Goal: Task Accomplishment & Management: Manage account settings

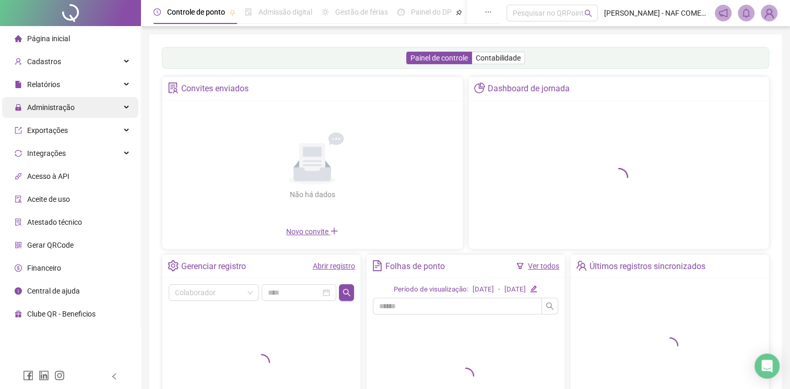
click at [73, 106] on span "Administração" at bounding box center [50, 107] width 47 height 8
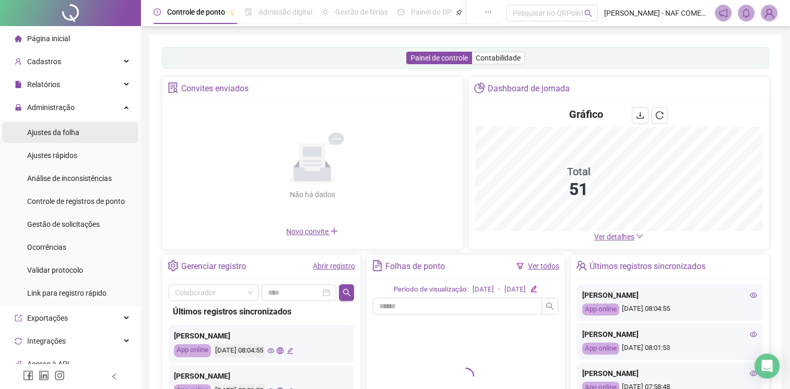
click at [69, 137] on span "Ajustes da folha" at bounding box center [53, 132] width 52 height 8
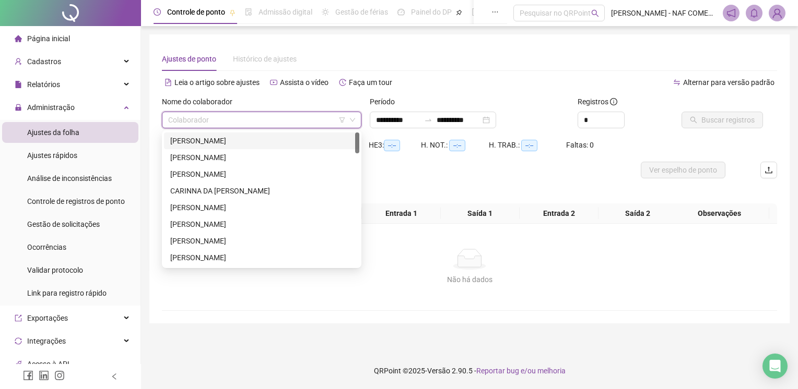
click at [242, 116] on input "search" at bounding box center [256, 120] width 177 height 16
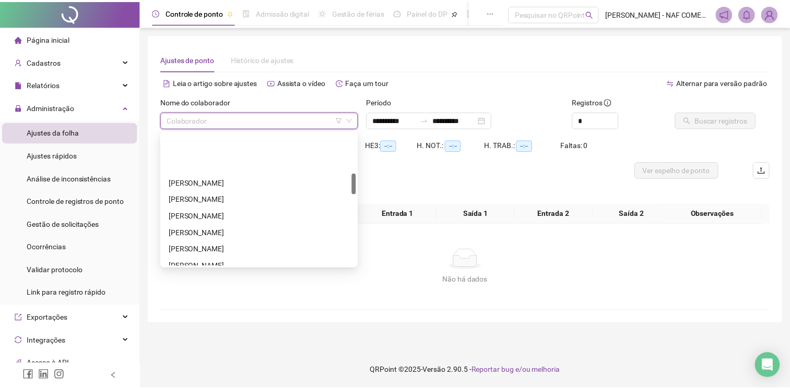
scroll to position [261, 0]
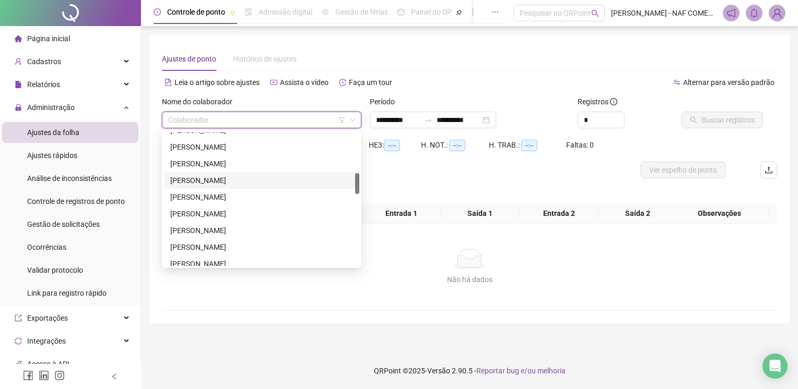
click at [245, 183] on div "[PERSON_NAME]" at bounding box center [261, 180] width 183 height 11
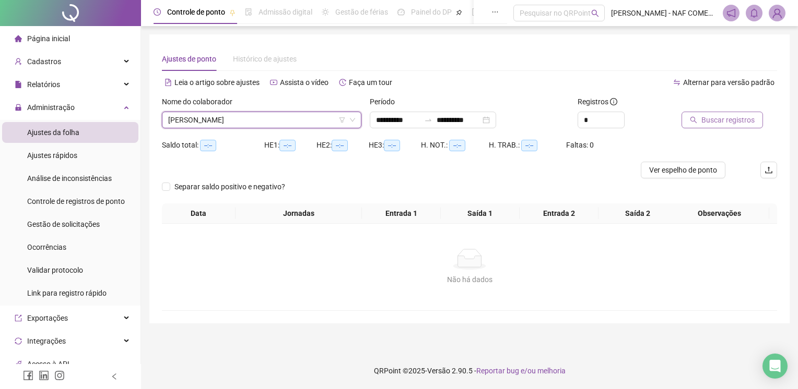
click at [700, 121] on button "Buscar registros" at bounding box center [721, 120] width 81 height 17
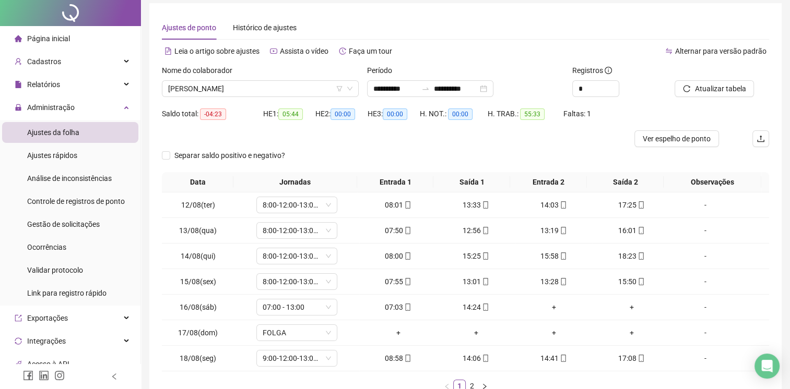
scroll to position [99, 0]
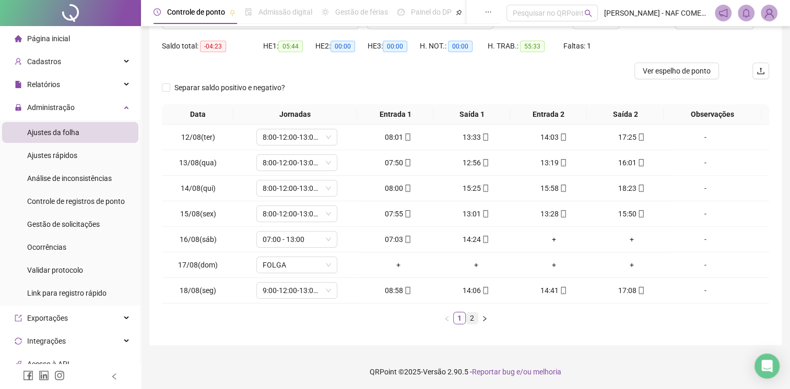
click at [470, 318] on link "2" at bounding box center [471, 318] width 11 height 11
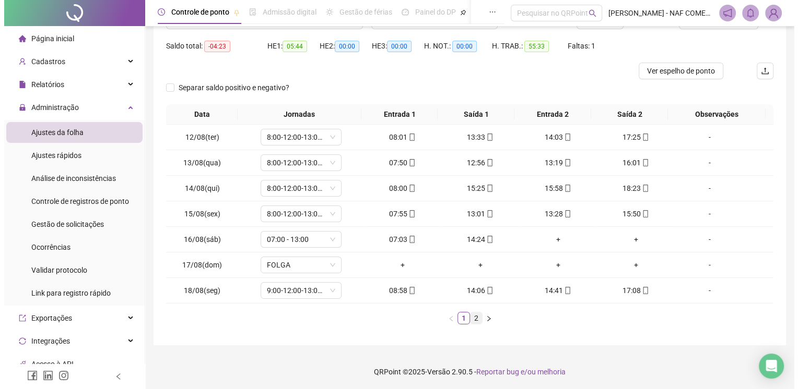
scroll to position [0, 0]
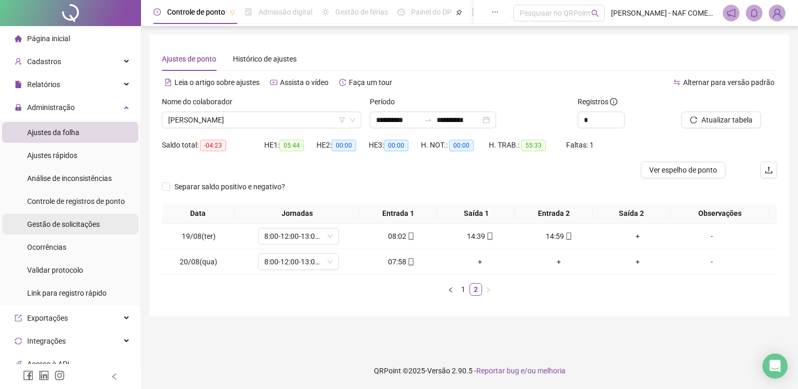
click at [58, 227] on span "Gestão de solicitações" at bounding box center [63, 224] width 73 height 8
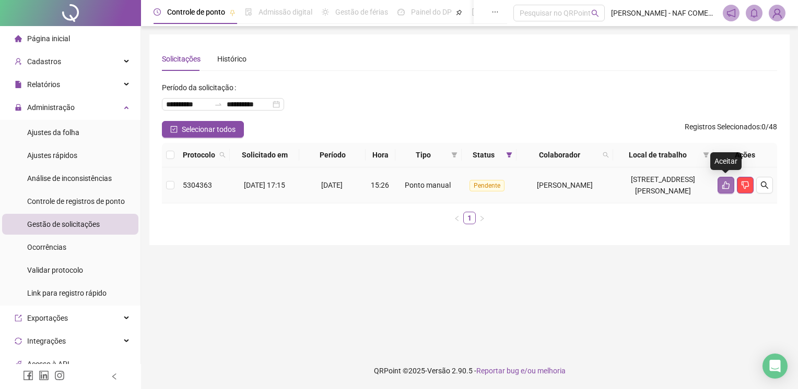
click at [728, 191] on button "button" at bounding box center [725, 185] width 17 height 17
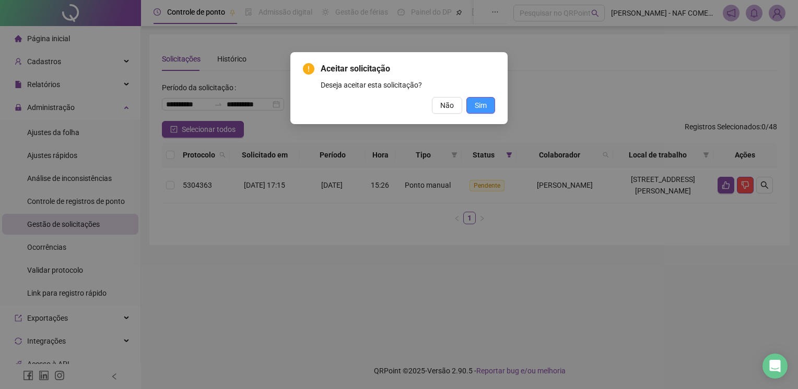
click at [483, 104] on span "Sim" at bounding box center [480, 105] width 12 height 11
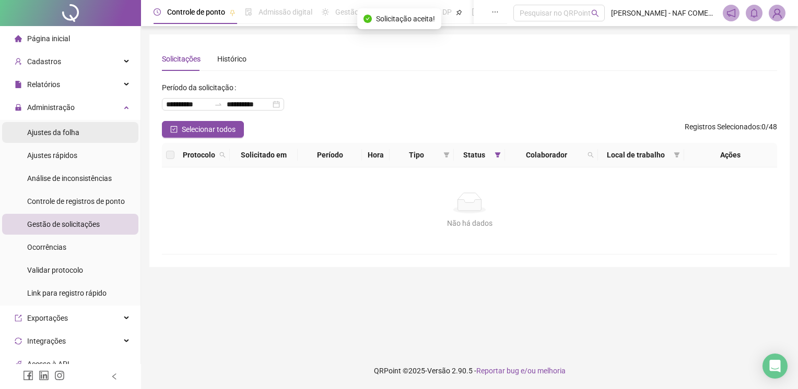
click at [63, 137] on div "Ajustes da folha" at bounding box center [53, 132] width 52 height 21
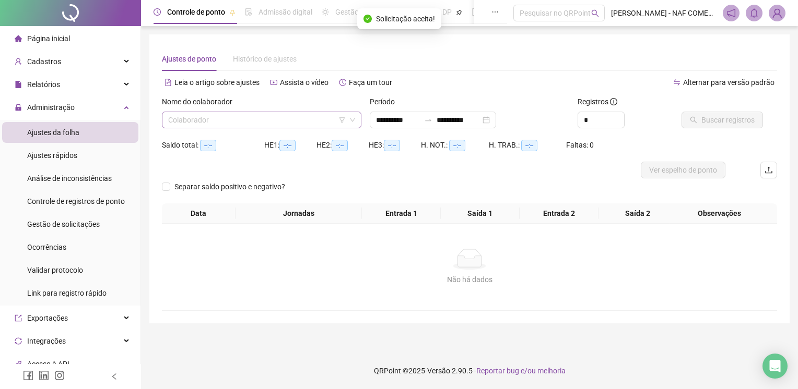
click at [263, 124] on input "search" at bounding box center [256, 120] width 177 height 16
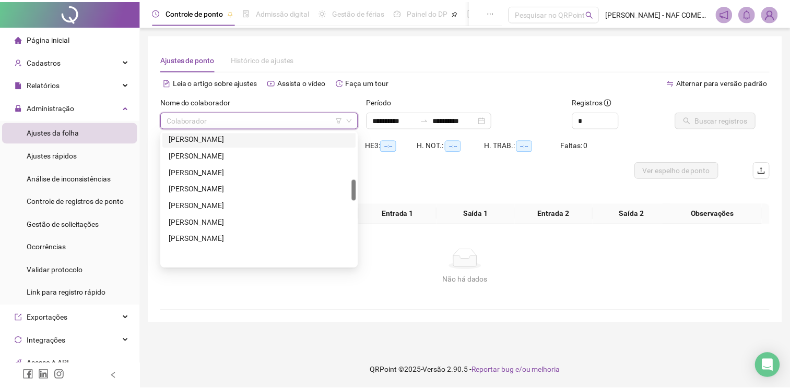
scroll to position [301, 0]
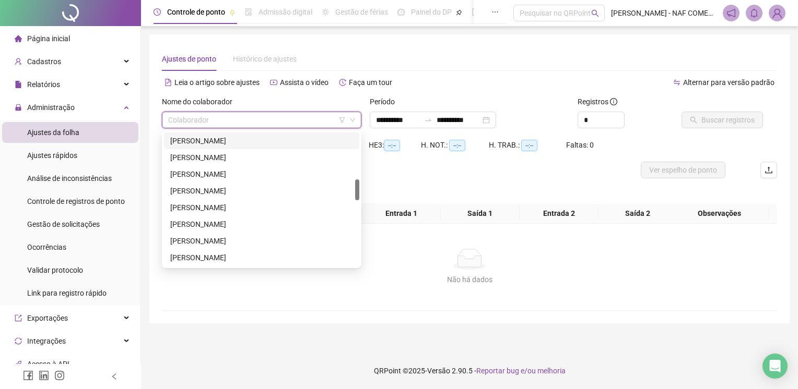
click at [231, 144] on div "[PERSON_NAME]" at bounding box center [261, 140] width 183 height 11
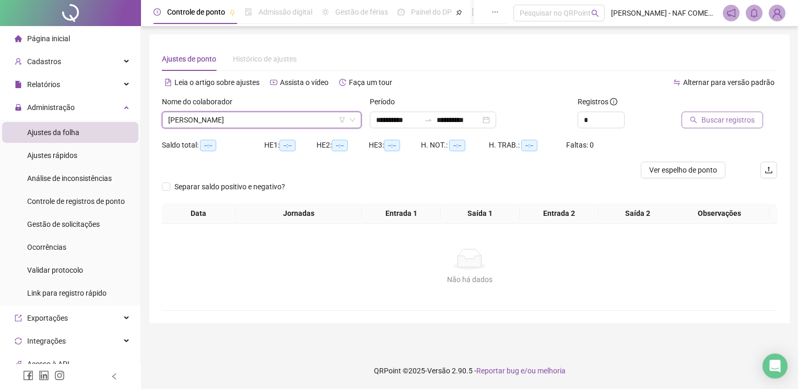
click at [721, 120] on span "Buscar registros" at bounding box center [727, 119] width 53 height 11
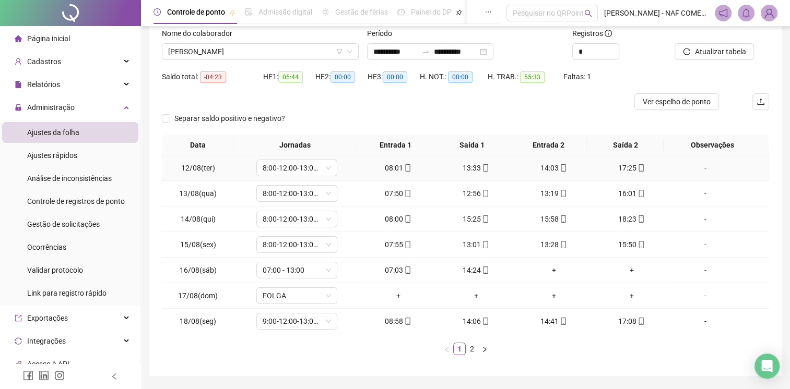
scroll to position [99, 0]
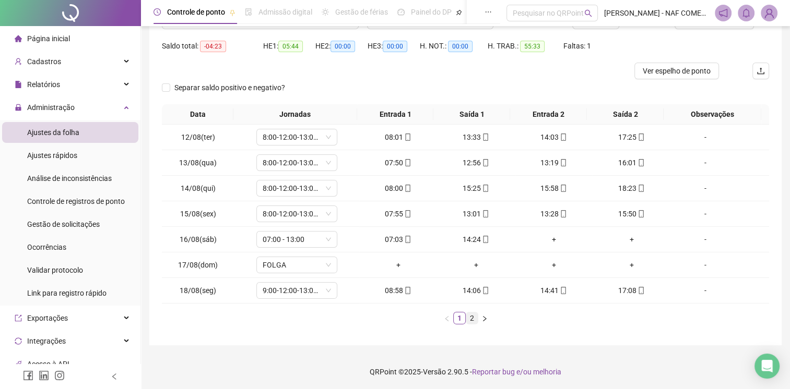
click at [469, 318] on link "2" at bounding box center [471, 318] width 11 height 11
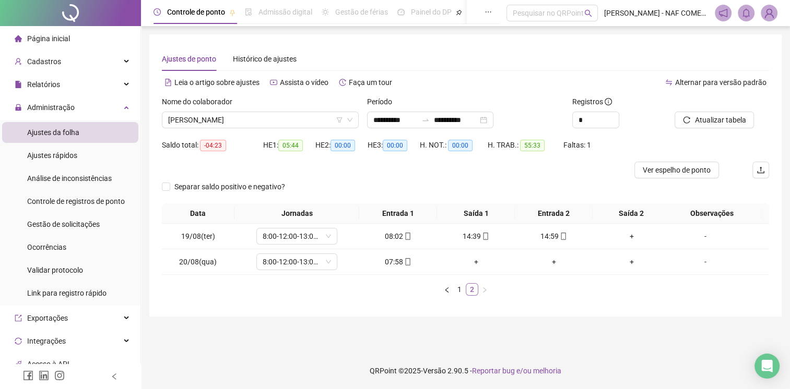
scroll to position [0, 0]
click at [630, 236] on div "+" at bounding box center [637, 236] width 70 height 11
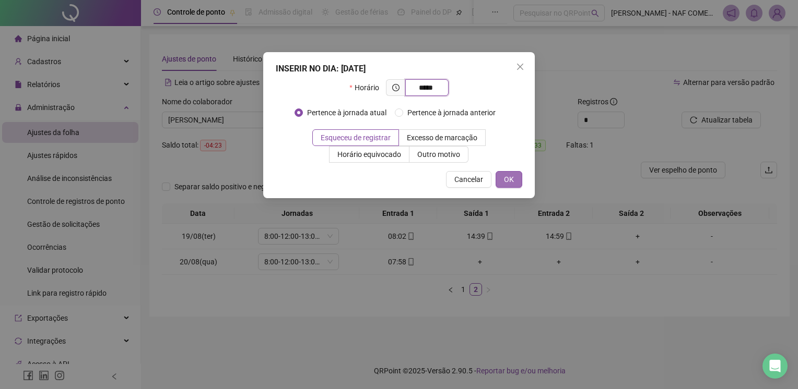
type input "*****"
click at [514, 181] on span "OK" at bounding box center [509, 179] width 10 height 11
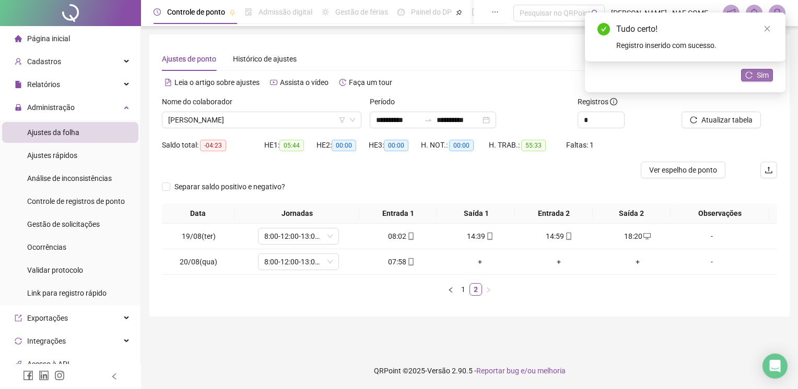
click at [754, 70] on button "Sim" at bounding box center [757, 75] width 32 height 13
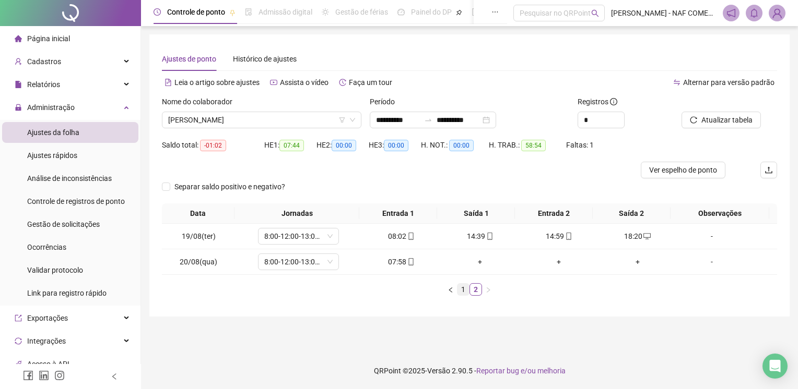
click at [459, 289] on link "1" at bounding box center [462, 289] width 11 height 11
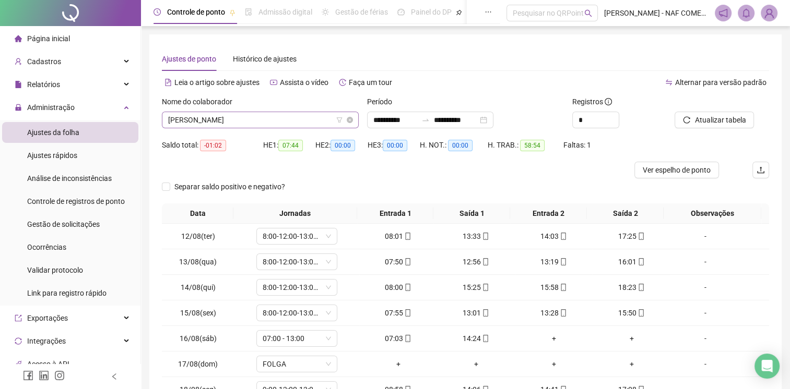
click at [285, 122] on span "[PERSON_NAME]" at bounding box center [260, 120] width 184 height 16
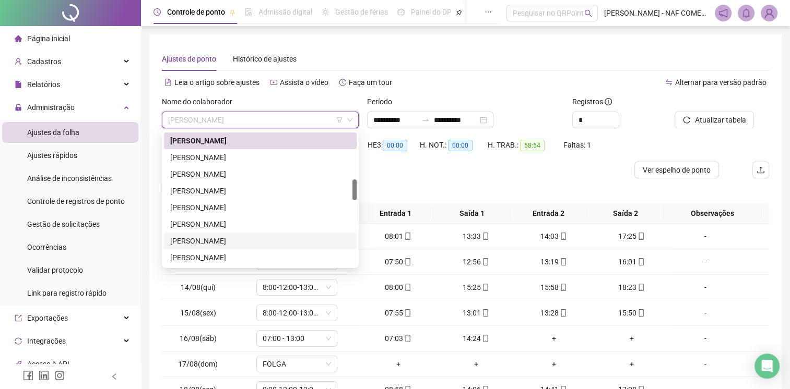
click at [245, 241] on div "[PERSON_NAME]" at bounding box center [260, 240] width 180 height 11
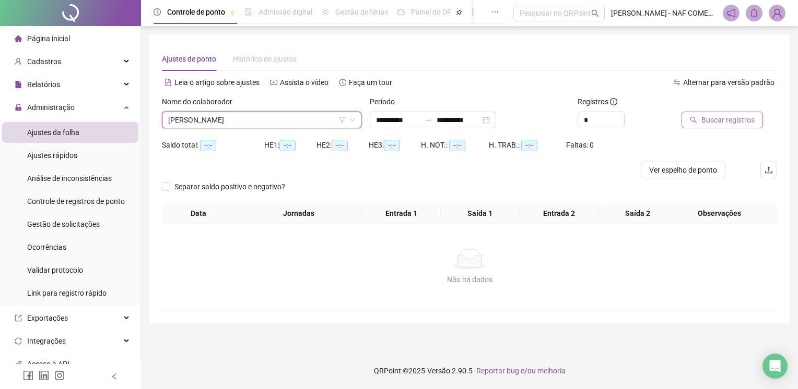
click at [717, 121] on span "Buscar registros" at bounding box center [727, 119] width 53 height 11
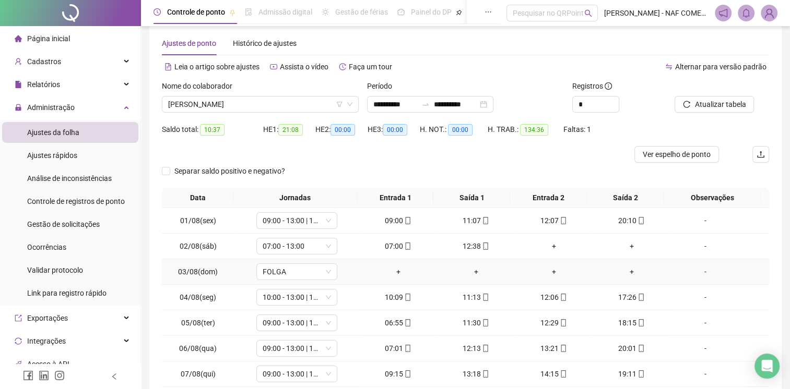
scroll to position [99, 0]
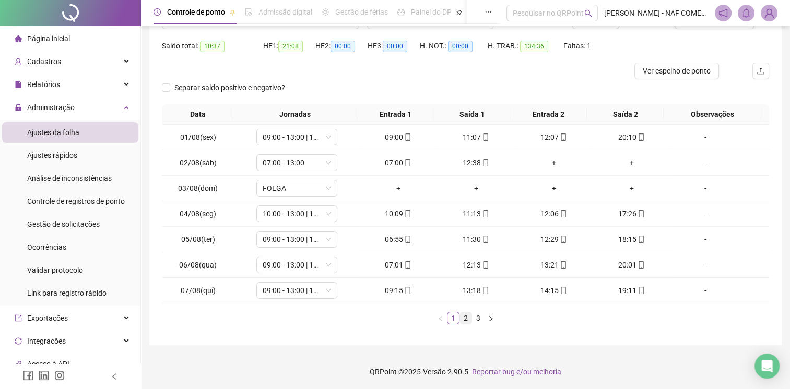
click at [467, 315] on link "2" at bounding box center [465, 318] width 11 height 11
click at [475, 317] on link "3" at bounding box center [477, 318] width 11 height 11
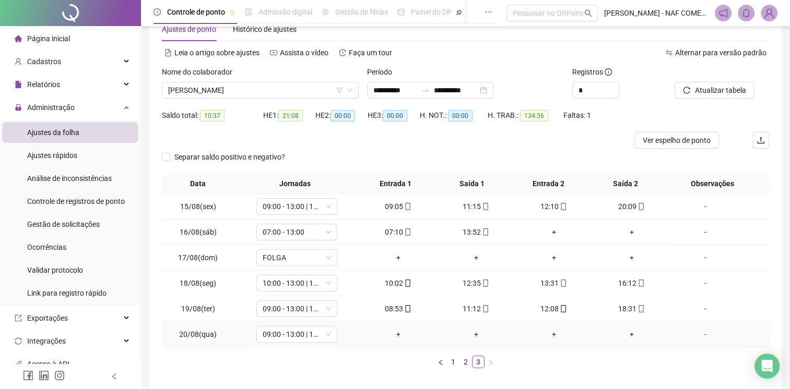
scroll to position [0, 0]
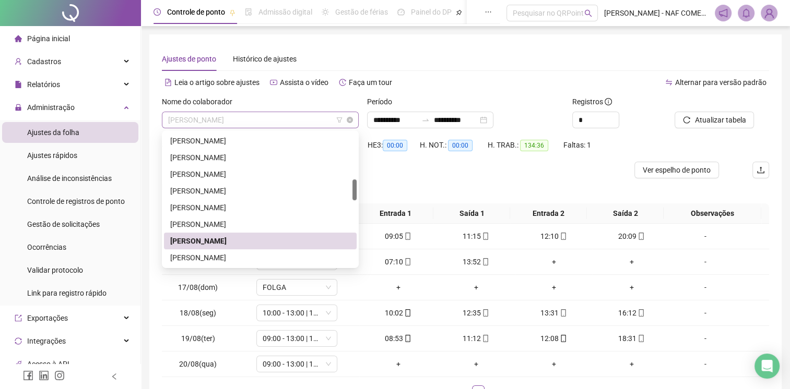
click at [290, 124] on span "[PERSON_NAME]" at bounding box center [260, 120] width 184 height 16
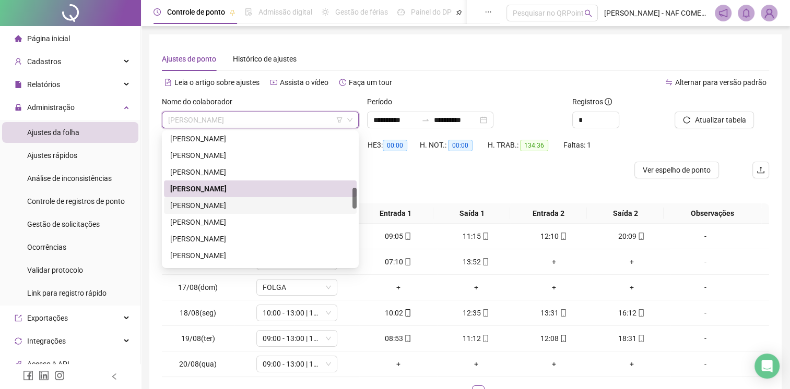
scroll to position [405, 0]
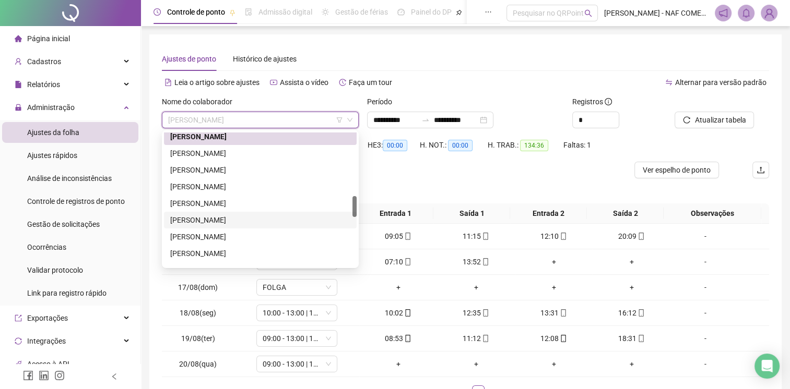
click at [276, 219] on div "[PERSON_NAME]" at bounding box center [260, 220] width 180 height 11
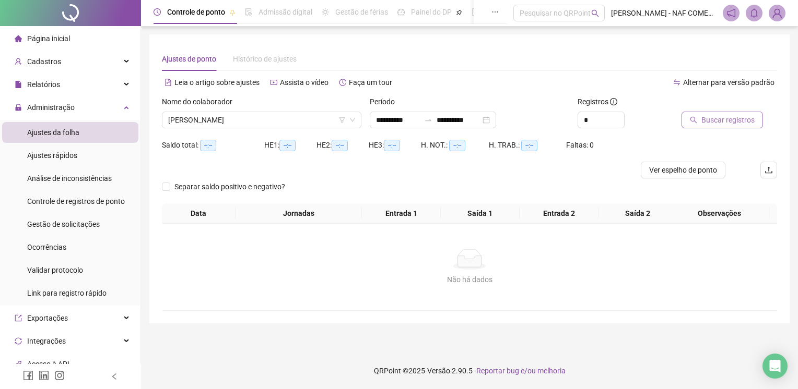
click at [704, 120] on span "Buscar registros" at bounding box center [727, 119] width 53 height 11
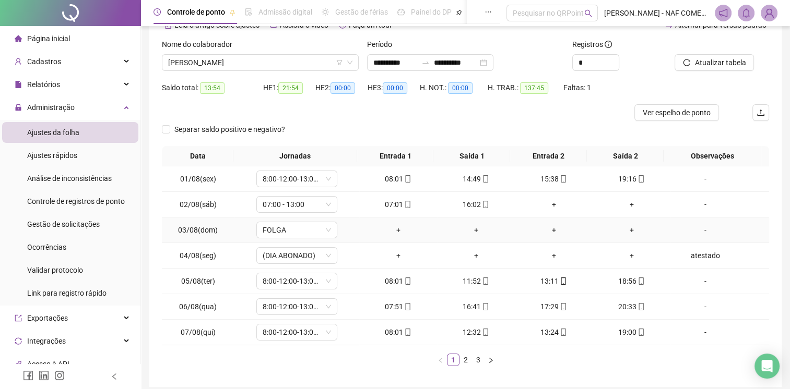
scroll to position [99, 0]
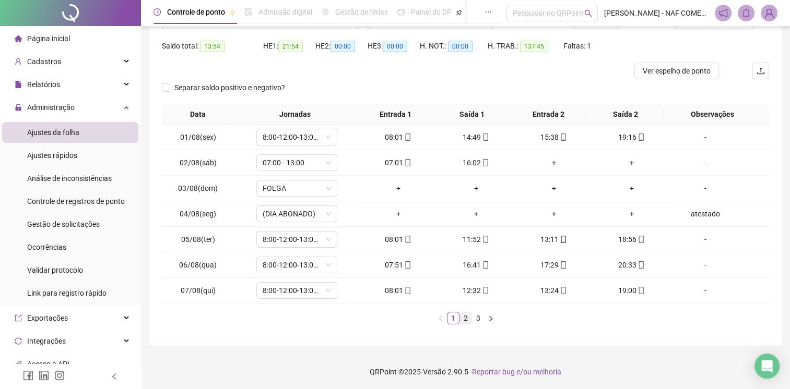
click at [464, 319] on link "2" at bounding box center [465, 318] width 11 height 11
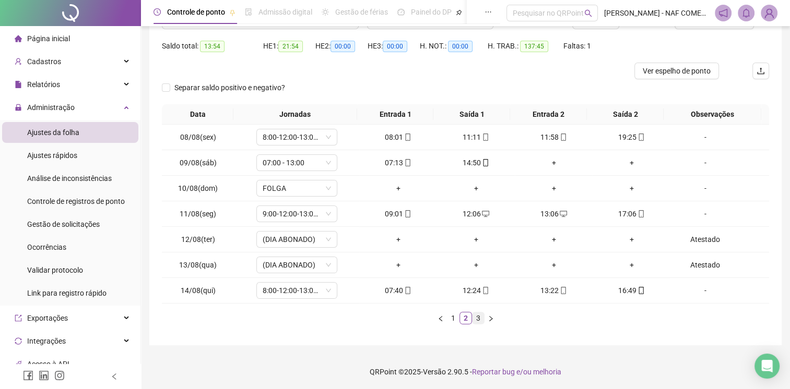
click at [474, 317] on link "3" at bounding box center [477, 318] width 11 height 11
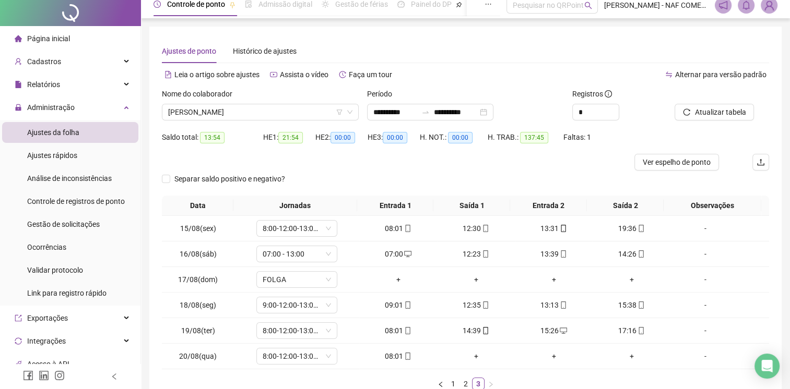
scroll to position [0, 0]
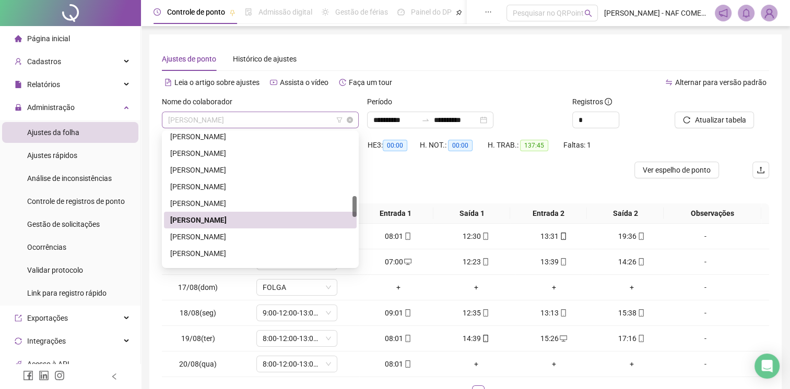
click at [303, 120] on span "[PERSON_NAME]" at bounding box center [260, 120] width 184 height 16
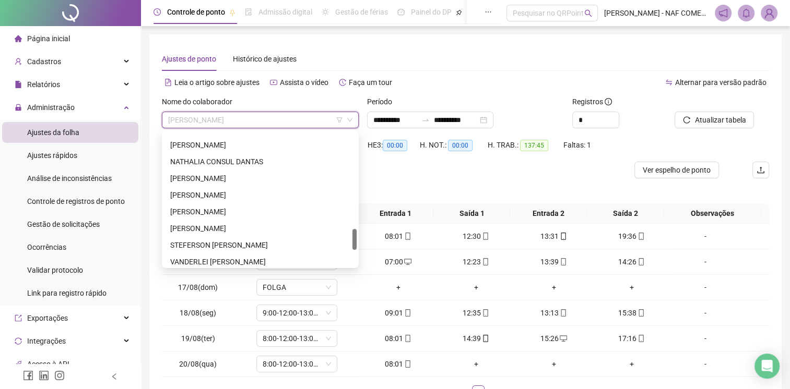
scroll to position [718, 0]
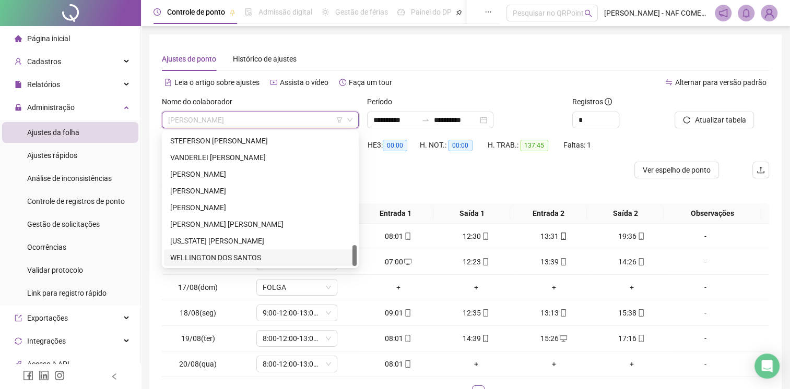
click at [234, 255] on div "WELLINGTON DOS SANTOS" at bounding box center [260, 257] width 180 height 11
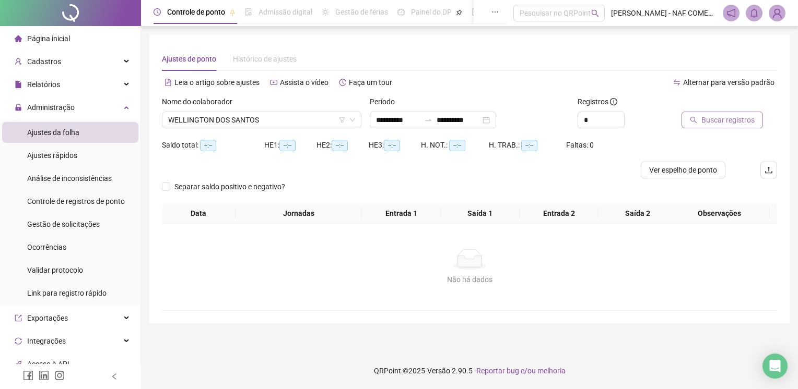
click at [710, 118] on span "Buscar registros" at bounding box center [727, 119] width 53 height 11
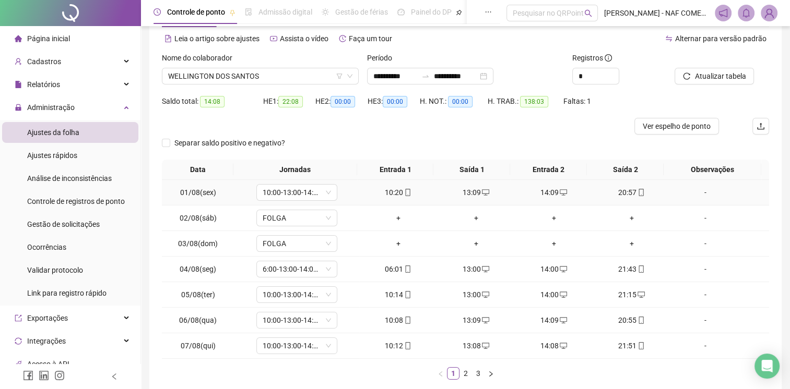
scroll to position [99, 0]
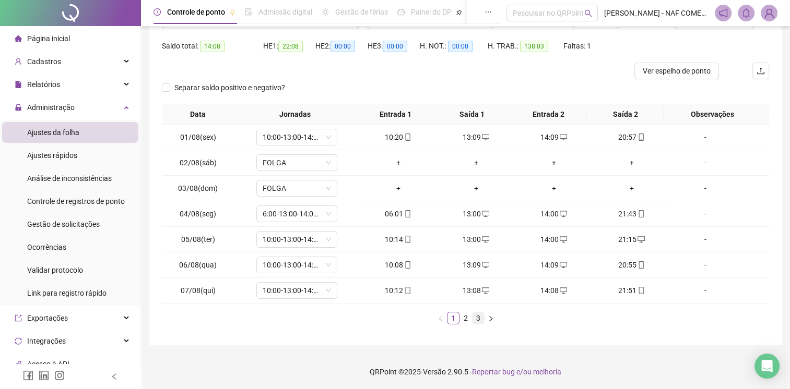
click at [477, 317] on link "3" at bounding box center [477, 318] width 11 height 11
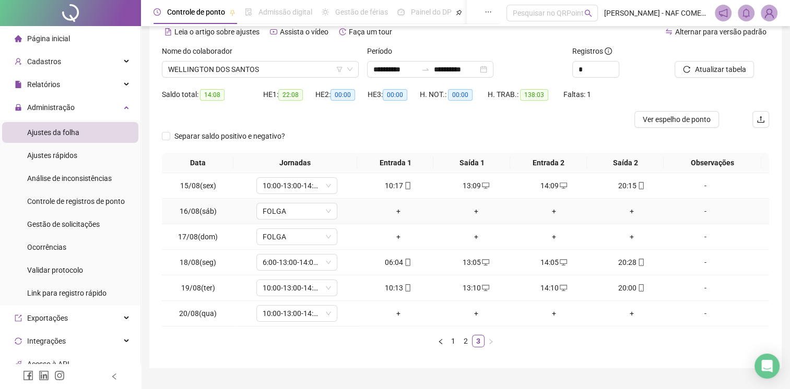
scroll to position [0, 0]
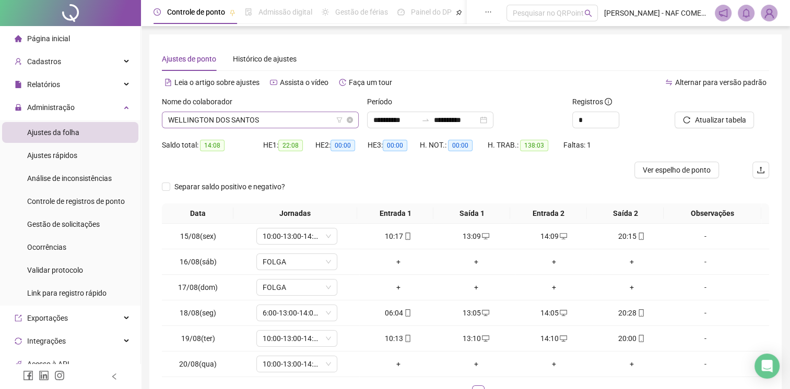
click at [277, 115] on span "WELLINGTON DOS SANTOS" at bounding box center [260, 120] width 184 height 16
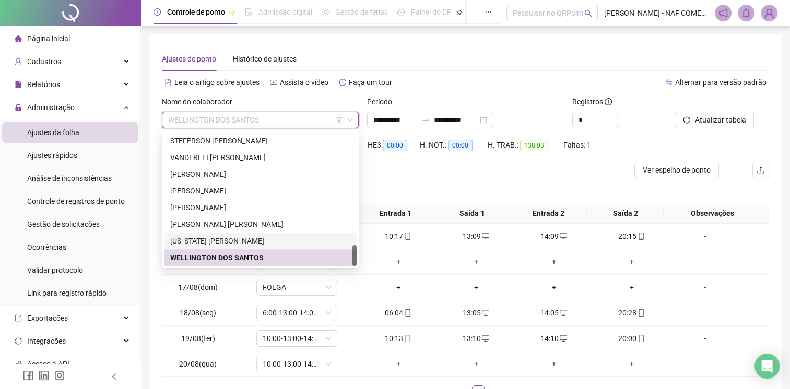
click at [254, 241] on div "[US_STATE] [PERSON_NAME]" at bounding box center [260, 240] width 180 height 11
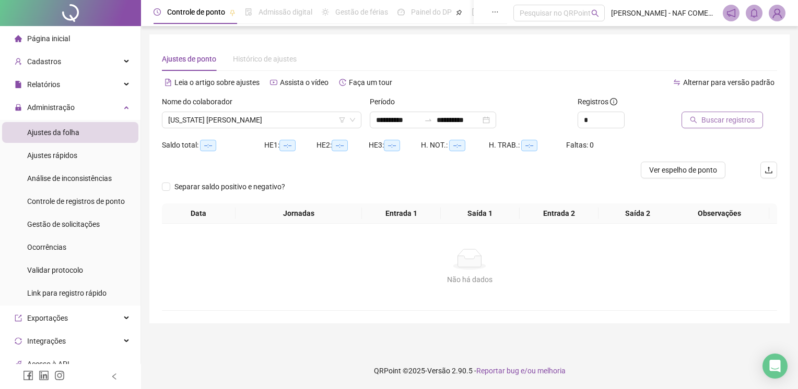
click at [723, 122] on span "Buscar registros" at bounding box center [727, 119] width 53 height 11
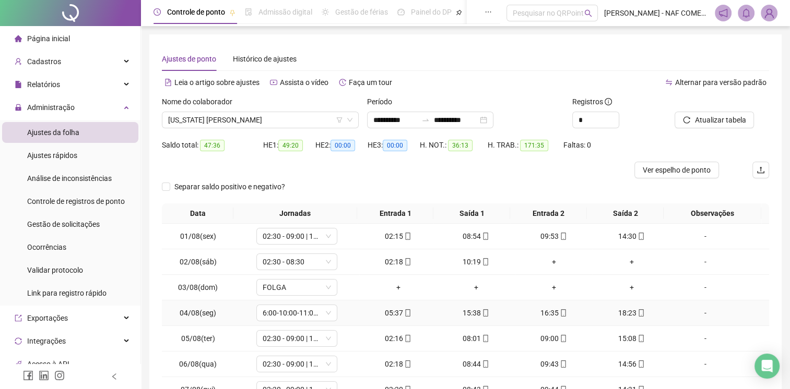
scroll to position [99, 0]
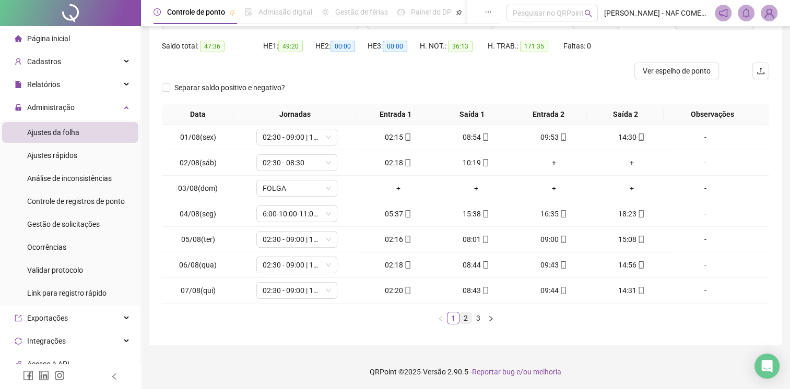
click at [466, 319] on link "2" at bounding box center [465, 318] width 11 height 11
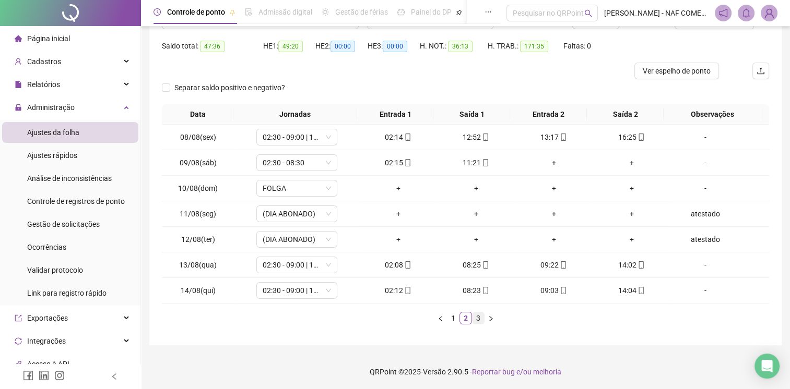
click at [478, 318] on link "3" at bounding box center [477, 318] width 11 height 11
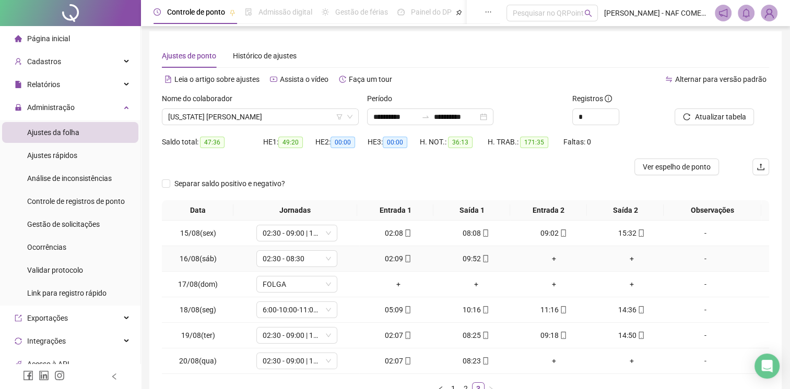
scroll to position [0, 0]
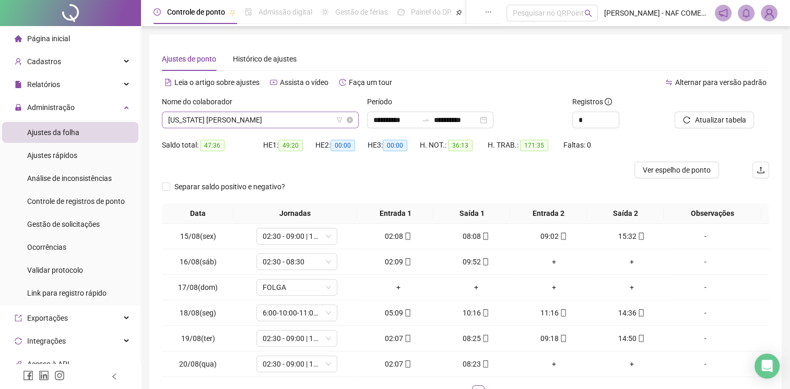
click at [313, 117] on span "[US_STATE] [PERSON_NAME]" at bounding box center [260, 120] width 184 height 16
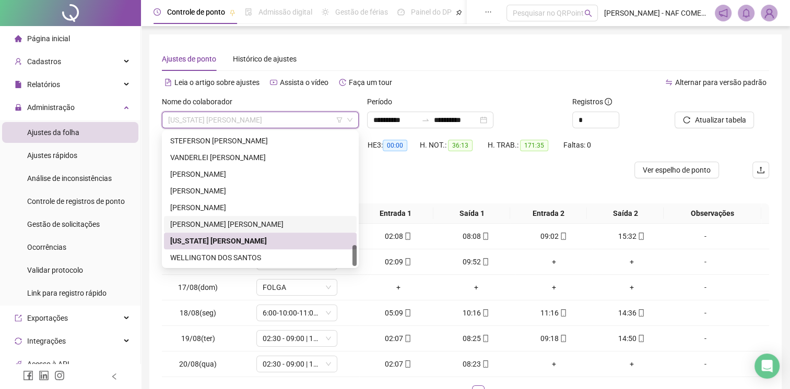
click at [239, 224] on div "[PERSON_NAME] [PERSON_NAME]" at bounding box center [260, 224] width 180 height 11
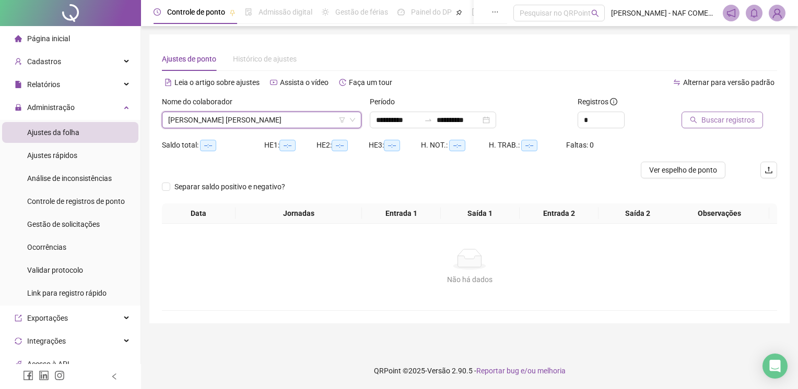
click at [715, 124] on span "Buscar registros" at bounding box center [727, 119] width 53 height 11
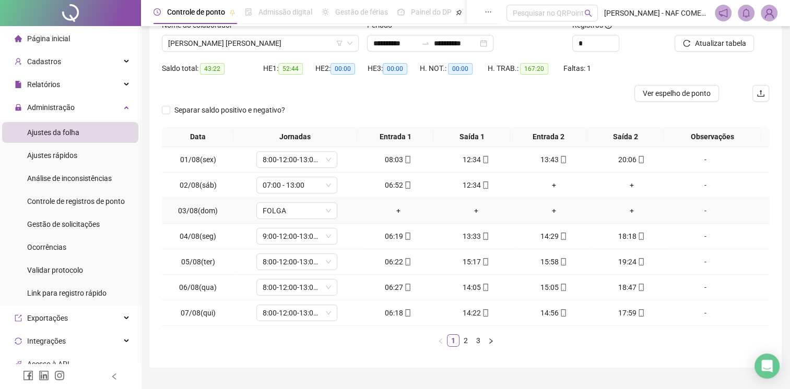
scroll to position [99, 0]
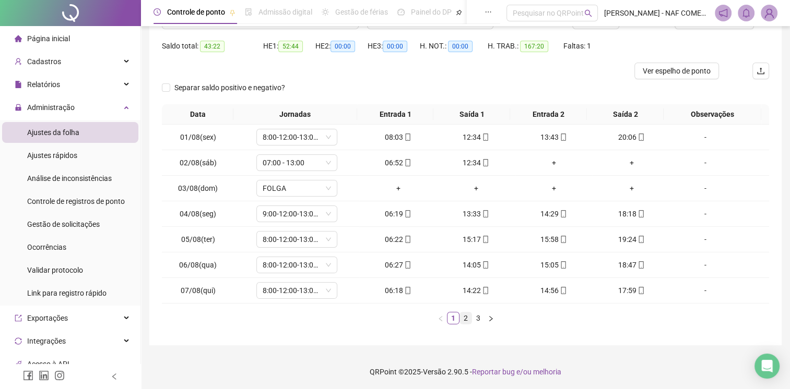
click at [465, 319] on link "2" at bounding box center [465, 318] width 11 height 11
click at [476, 318] on link "3" at bounding box center [477, 318] width 11 height 11
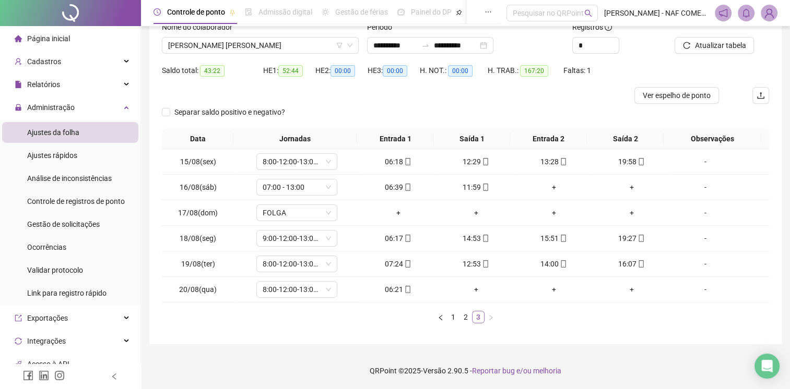
scroll to position [74, 0]
click at [282, 51] on span "[PERSON_NAME] [PERSON_NAME]" at bounding box center [260, 47] width 184 height 16
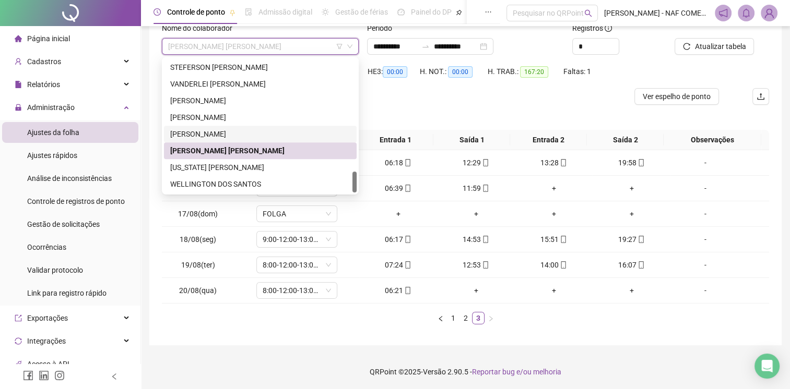
click at [240, 134] on div "[PERSON_NAME]" at bounding box center [260, 133] width 180 height 11
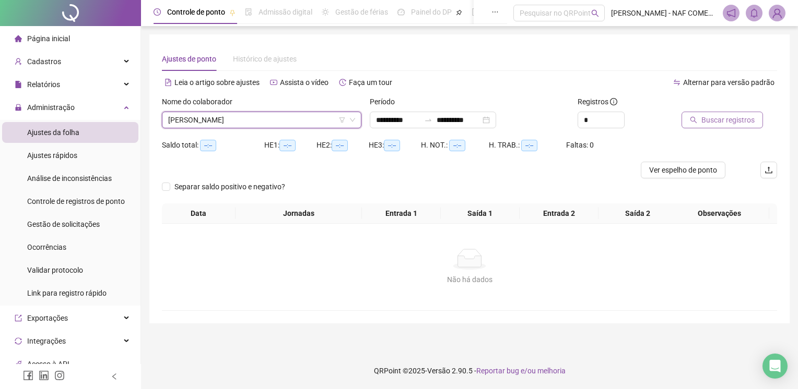
click at [717, 118] on span "Buscar registros" at bounding box center [727, 119] width 53 height 11
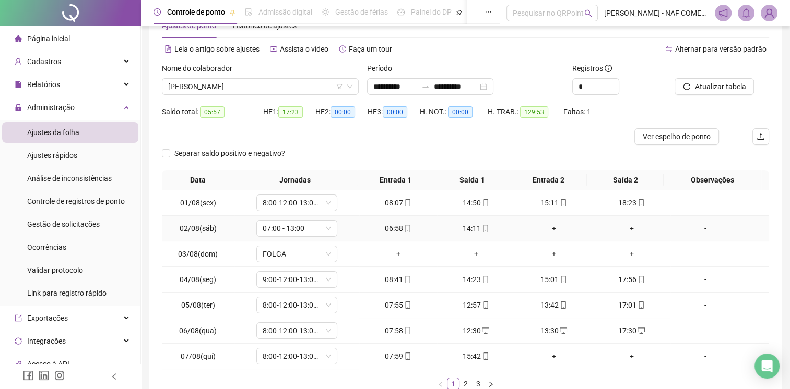
scroll to position [99, 0]
